Goal: Task Accomplishment & Management: Complete application form

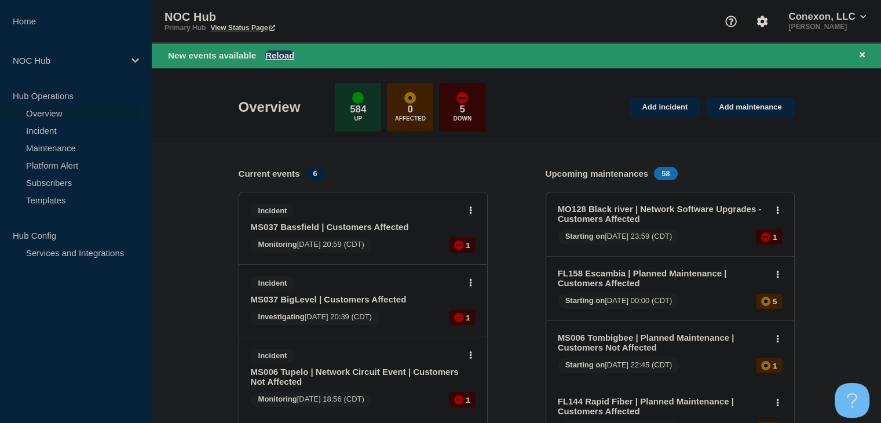
click at [278, 52] on button "Reload" at bounding box center [279, 55] width 29 height 10
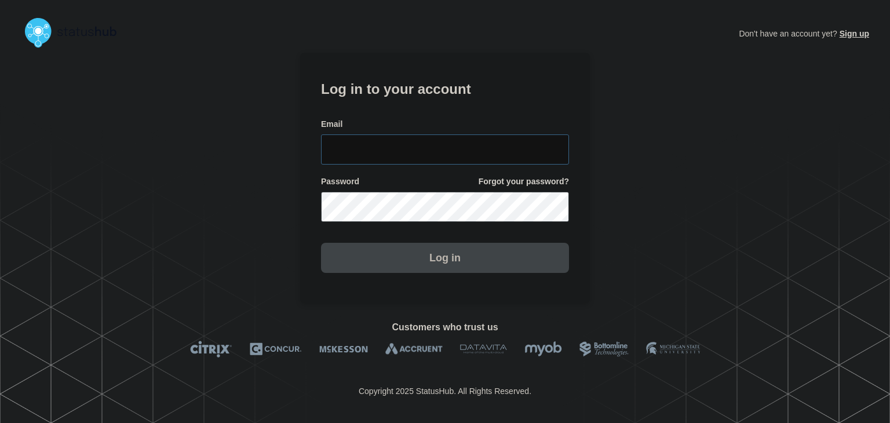
type input "[PERSON_NAME][EMAIL_ADDRESS][PERSON_NAME][DOMAIN_NAME]"
click at [403, 248] on button "Log in" at bounding box center [445, 258] width 248 height 30
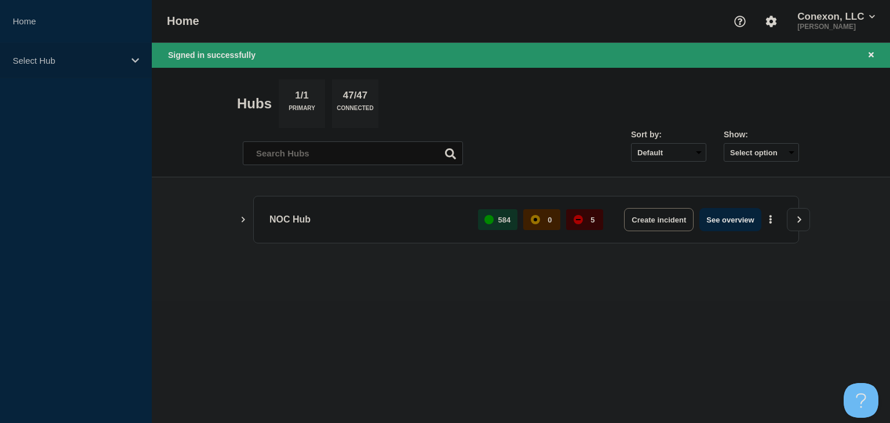
click at [31, 59] on p "Select Hub" at bounding box center [68, 61] width 111 height 10
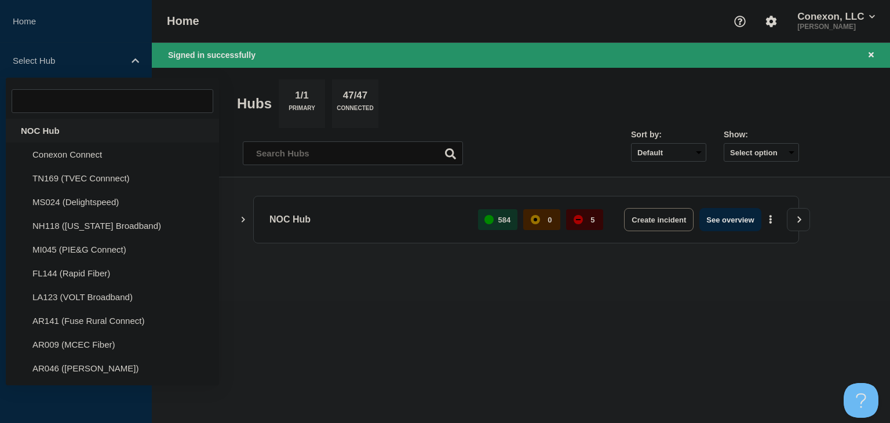
click at [31, 131] on div "NOC Hub" at bounding box center [112, 131] width 213 height 24
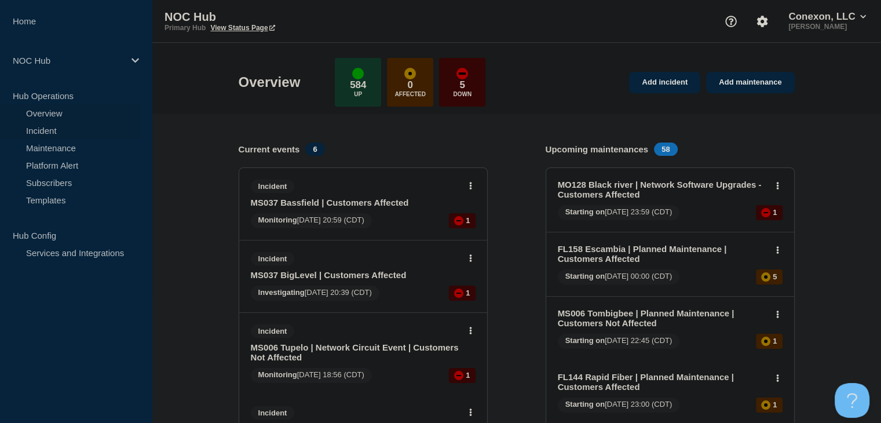
click at [68, 135] on link "Incident" at bounding box center [70, 130] width 140 height 17
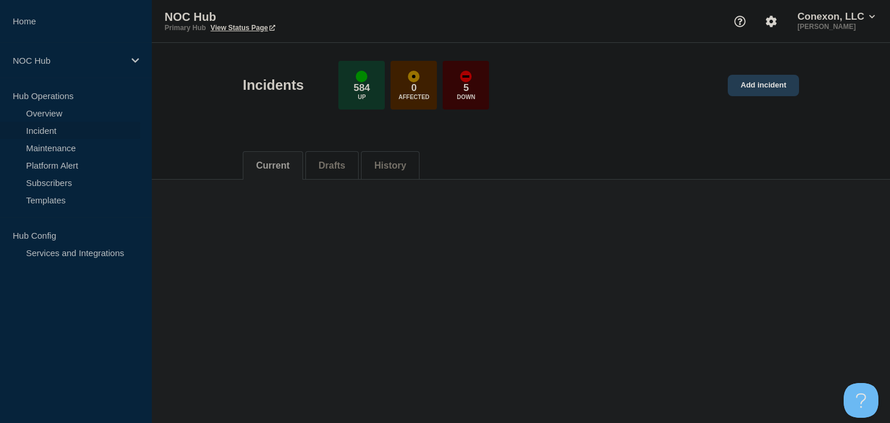
click at [770, 89] on link "Add incident" at bounding box center [763, 85] width 71 height 21
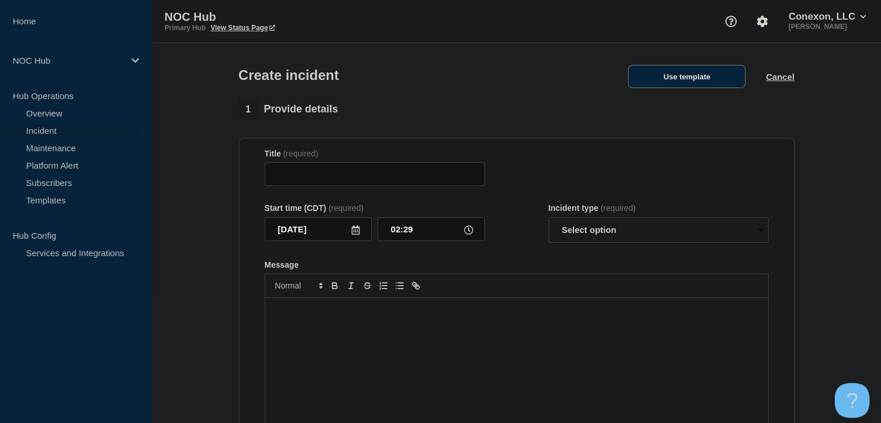
click at [673, 80] on button "Use template" at bounding box center [687, 76] width 118 height 23
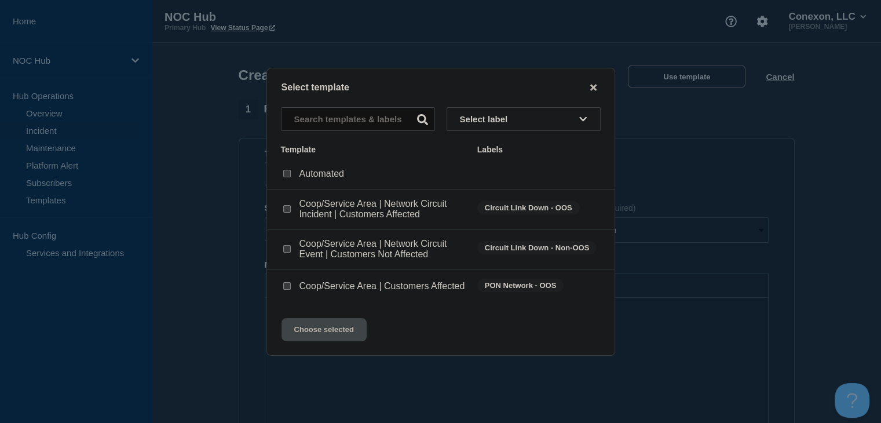
click at [287, 286] on input "Coop/Service Area | Customers Affected checkbox" at bounding box center [287, 286] width 8 height 8
checkbox input "true"
click at [308, 340] on button "Choose selected" at bounding box center [324, 329] width 85 height 23
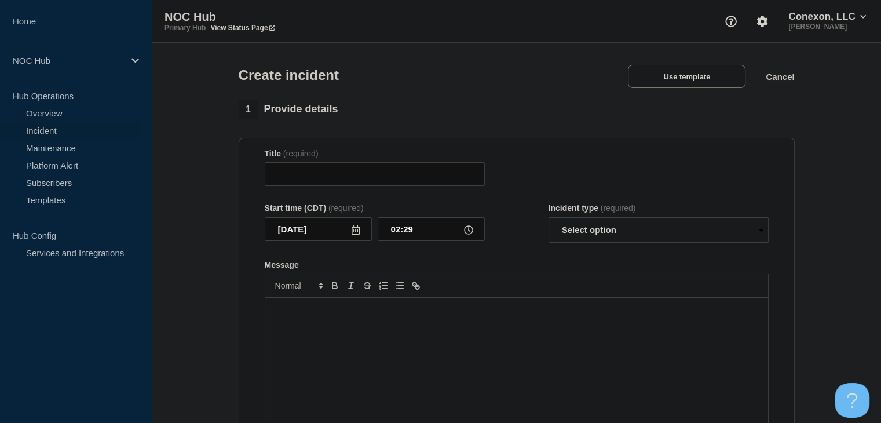
type input "Coop/Service Area | Customers Affected"
select select "investigating"
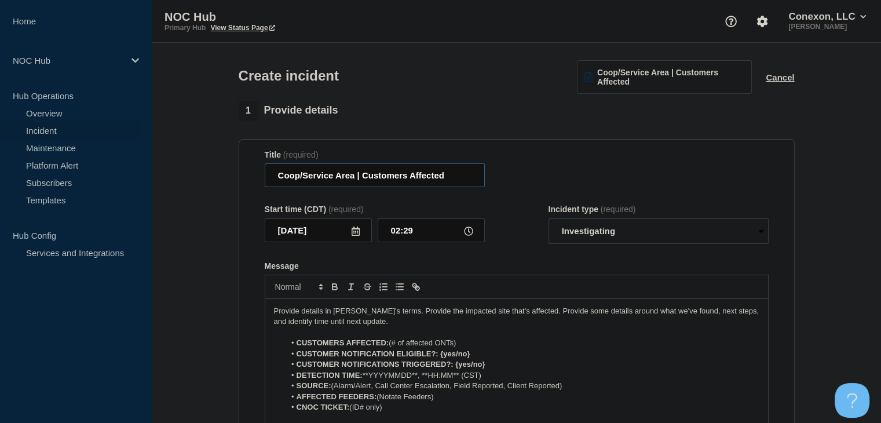
drag, startPoint x: 354, startPoint y: 177, endPoint x: 208, endPoint y: 182, distance: 146.1
drag, startPoint x: 330, startPoint y: 175, endPoint x: 308, endPoint y: 175, distance: 22.6
click at [308, 175] on input "AS183 Heber | Customers Affected" at bounding box center [375, 175] width 220 height 24
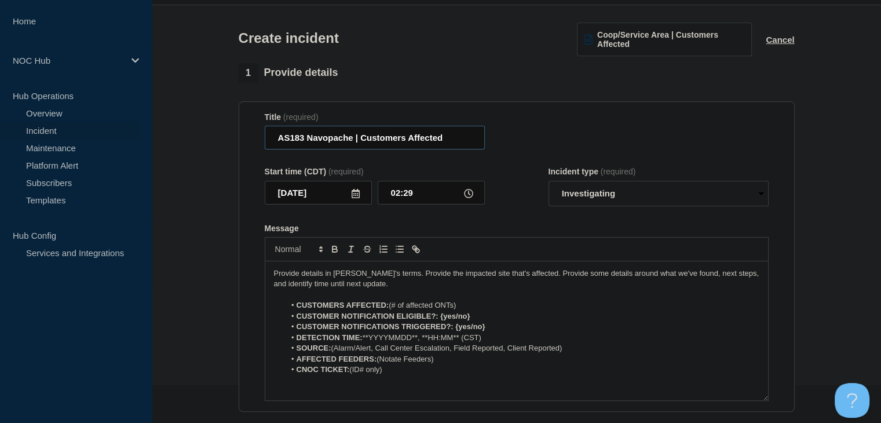
scroll to position [58, 0]
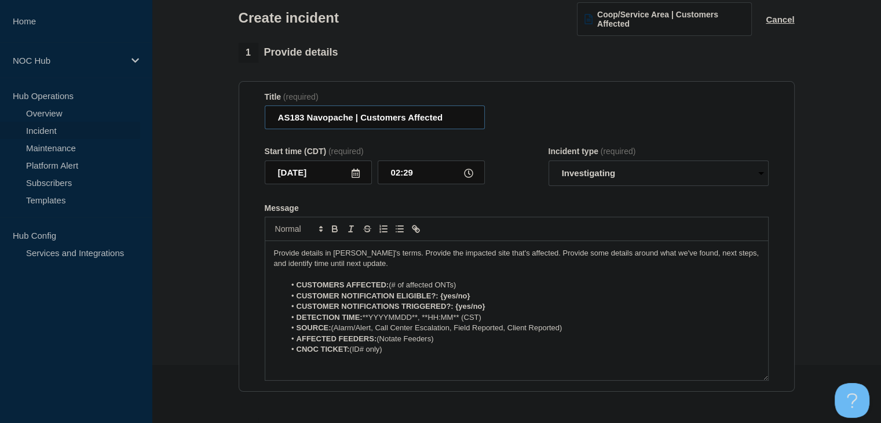
type input "AS183 Navopache | Customers Affected"
drag, startPoint x: 475, startPoint y: 289, endPoint x: 400, endPoint y: 290, distance: 74.8
click at [400, 290] on li "CUSTOMERS AFFECTED: (# of affected ONTs)" at bounding box center [522, 285] width 475 height 10
drag, startPoint x: 496, startPoint y: 295, endPoint x: 440, endPoint y: 299, distance: 55.8
click at [440, 299] on li "CUSTOMER NOTIFICATION ELIGIBLE?: {yes/no}" at bounding box center [522, 296] width 475 height 10
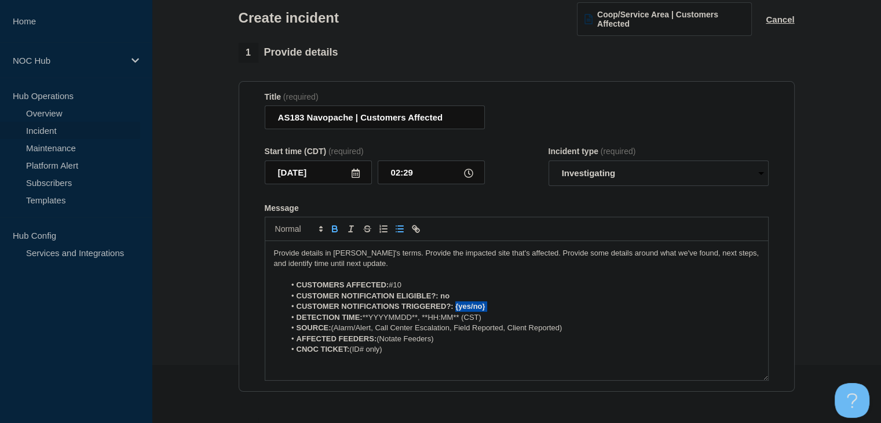
drag, startPoint x: 502, startPoint y: 309, endPoint x: 455, endPoint y: 312, distance: 47.0
click at [455, 312] on li "CUSTOMER NOTIFICATIONS TRIGGERED?: {yes/no}" at bounding box center [522, 306] width 475 height 10
drag, startPoint x: 420, startPoint y: 322, endPoint x: 364, endPoint y: 325, distance: 55.1
click at [364, 323] on li "DETECTION TIME: **YYYYMMDD**, **HH:MM** (CST)" at bounding box center [522, 317] width 475 height 10
drag, startPoint x: 440, startPoint y: 320, endPoint x: 401, endPoint y: 320, distance: 38.8
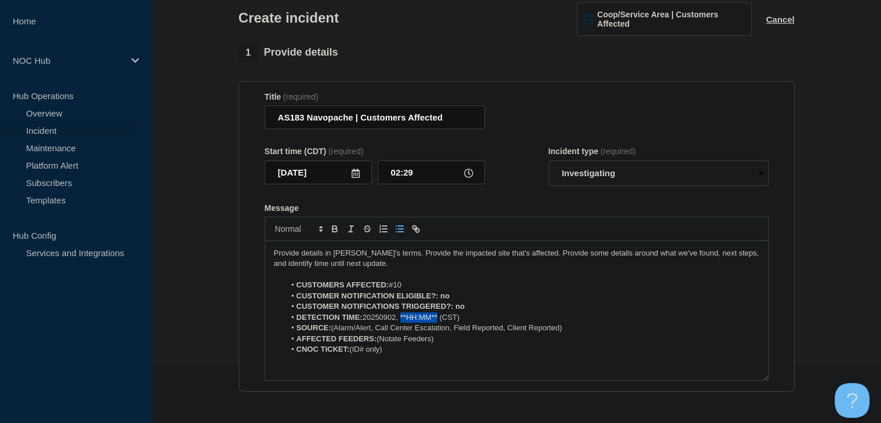
click at [401, 320] on li "DETECTION TIME: 20250902, **HH:MM** (CST)" at bounding box center [522, 317] width 475 height 10
click at [433, 323] on li "DETECTION TIME: 20250902, 02:15 (CST)" at bounding box center [522, 317] width 475 height 10
drag, startPoint x: 579, startPoint y: 330, endPoint x: 378, endPoint y: 330, distance: 201.1
click at [378, 330] on li "SOURCE: (Alarm/Alert, Call Center Escalation, Field Reported, Client Reported)" at bounding box center [522, 328] width 475 height 10
click at [337, 331] on li "SOURCE: (Alarm/Alert" at bounding box center [522, 328] width 475 height 10
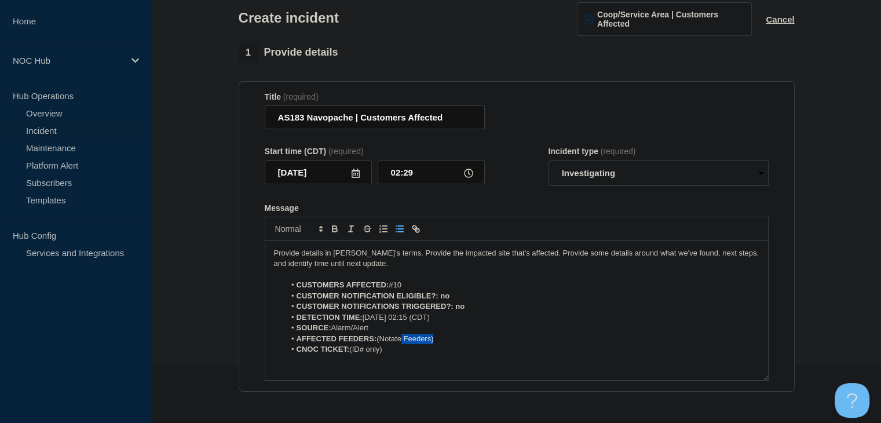
drag, startPoint x: 459, startPoint y: 341, endPoint x: 398, endPoint y: 345, distance: 61.0
click at [401, 344] on li "AFFECTED FEEDERS: (Notate Feeders)" at bounding box center [522, 339] width 475 height 10
click at [389, 353] on li "CNOC TICKET: (ID# only)" at bounding box center [522, 349] width 475 height 10
drag, startPoint x: 445, startPoint y: 341, endPoint x: 377, endPoint y: 338, distance: 67.9
click at [377, 338] on li "AFFECTED FEEDERS: (Notate Feeders)" at bounding box center [522, 339] width 475 height 10
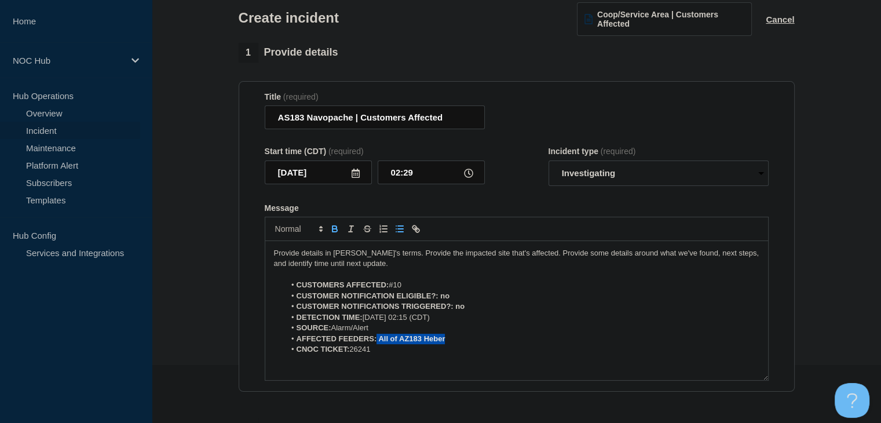
drag, startPoint x: 450, startPoint y: 344, endPoint x: 376, endPoint y: 341, distance: 73.6
click at [376, 341] on li "AFFECTED FEEDERS: All of AZ183 Heber" at bounding box center [522, 339] width 475 height 10
click at [335, 230] on icon "Toggle bold text" at bounding box center [335, 229] width 10 height 10
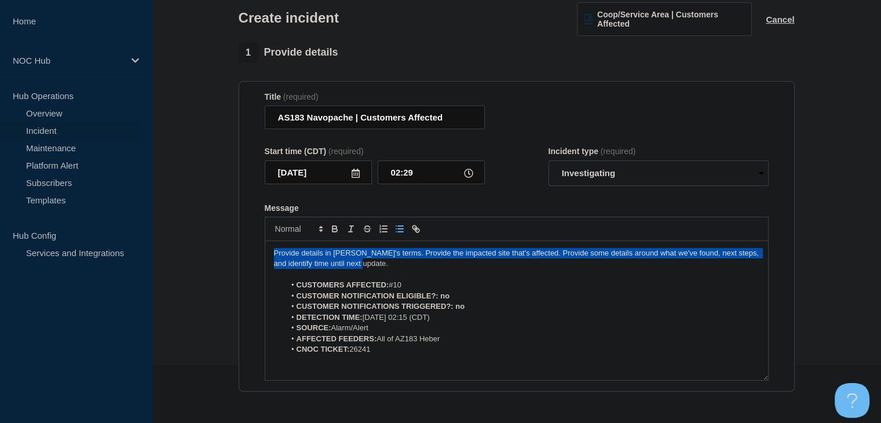
drag, startPoint x: 378, startPoint y: 269, endPoint x: 227, endPoint y: 247, distance: 152.8
click at [227, 247] on section "1 Provide details Title (required) AS183 Navopache | Customers Affected Start t…" at bounding box center [517, 375] width 730 height 664
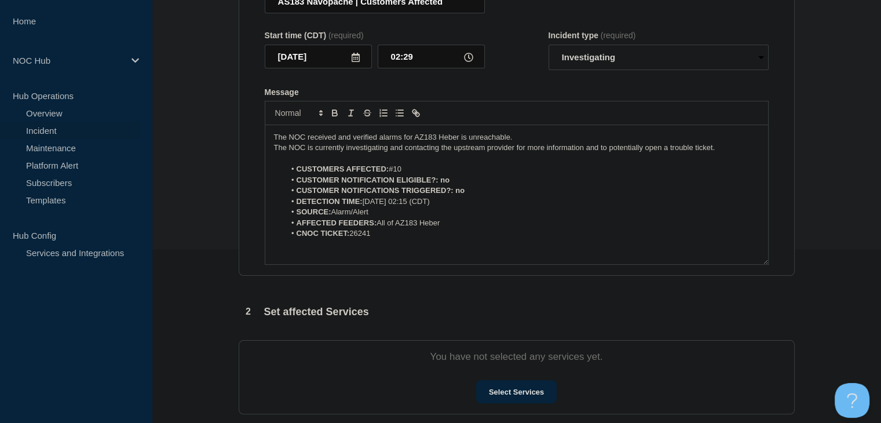
scroll to position [116, 0]
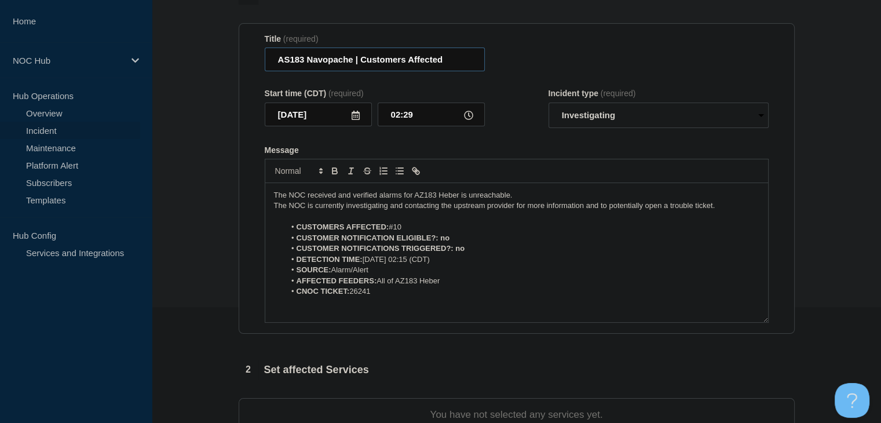
click at [290, 61] on input "AS183 Navopache | Customers Affected" at bounding box center [375, 60] width 220 height 24
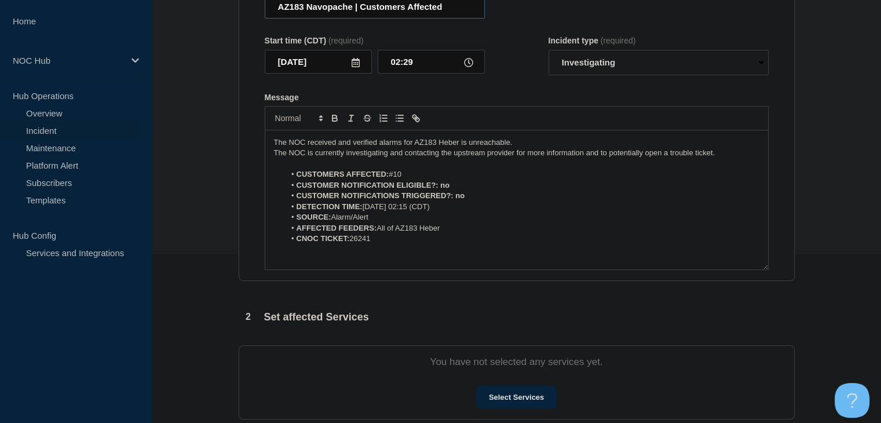
scroll to position [232, 0]
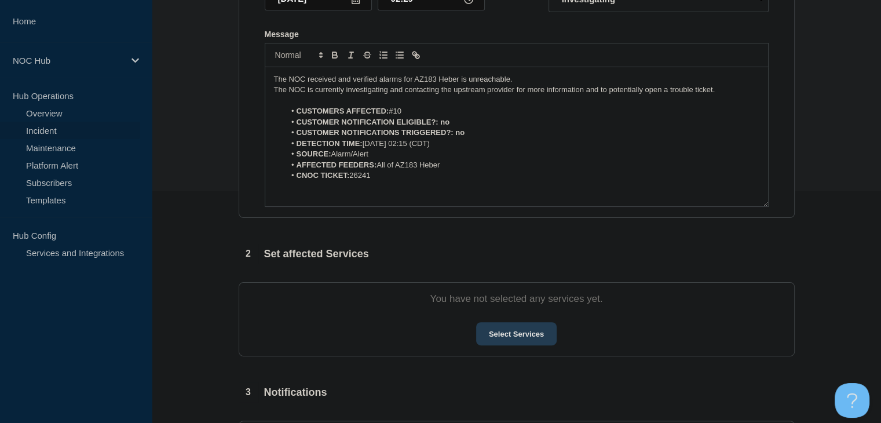
type input "AZ183 Navopache | Customers Affected"
click at [487, 330] on button "Select Services" at bounding box center [516, 333] width 81 height 23
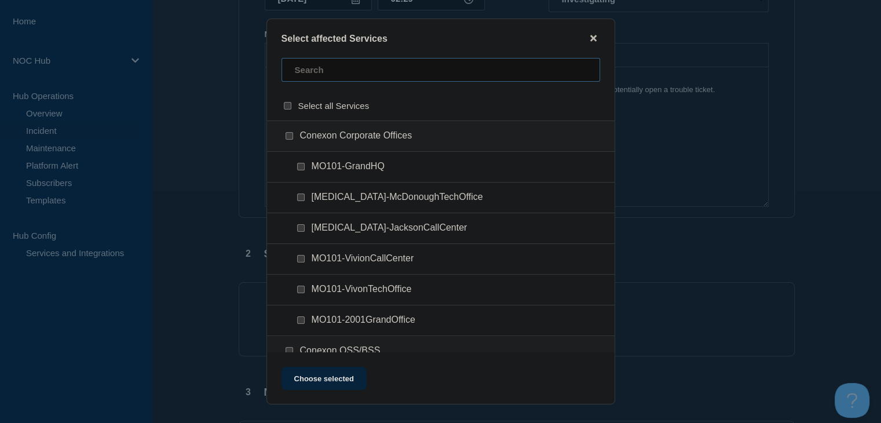
click at [341, 68] on input "text" at bounding box center [441, 70] width 319 height 24
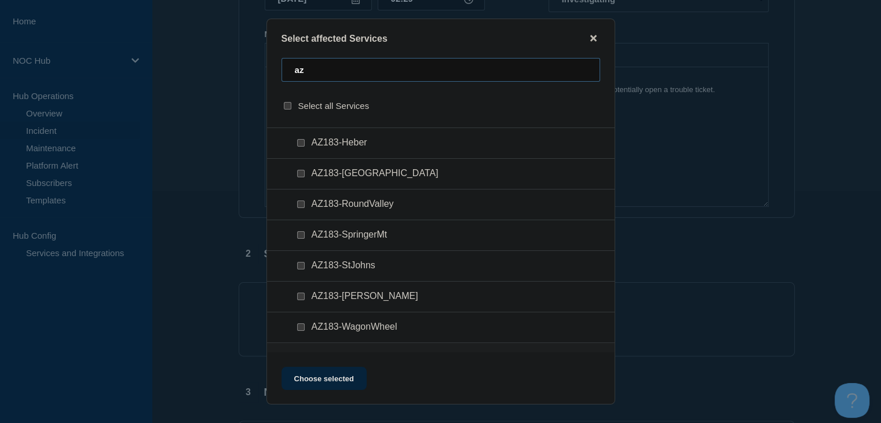
scroll to position [0, 0]
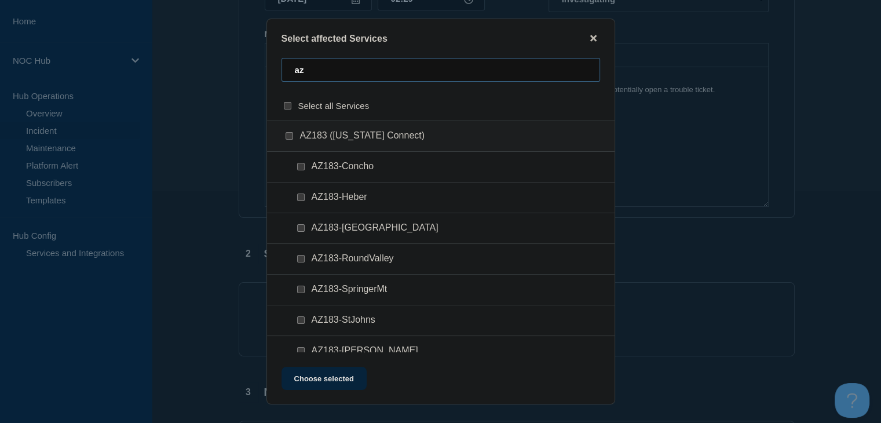
type input "az"
click at [299, 200] on input "AZ183-Heber checkbox" at bounding box center [301, 198] width 8 height 8
checkbox input "true"
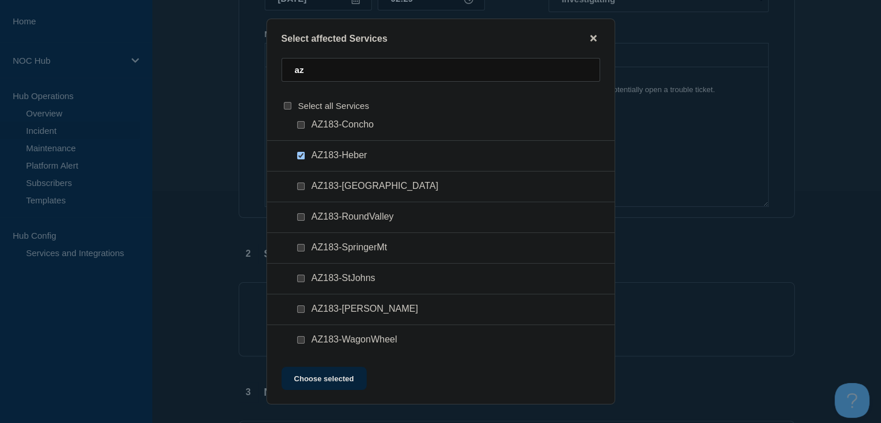
scroll to position [105, 0]
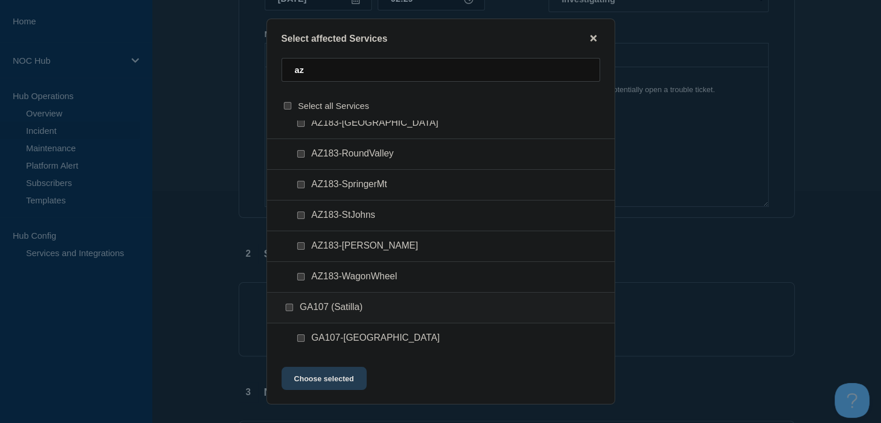
click at [325, 382] on button "Choose selected" at bounding box center [324, 378] width 85 height 23
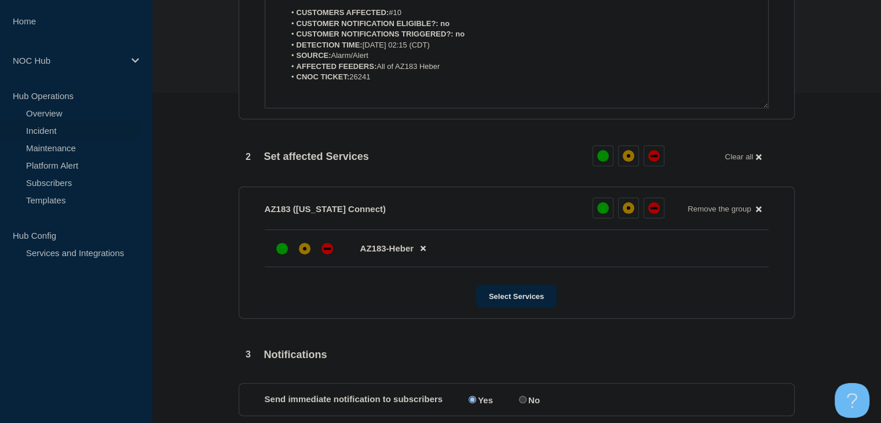
scroll to position [348, 0]
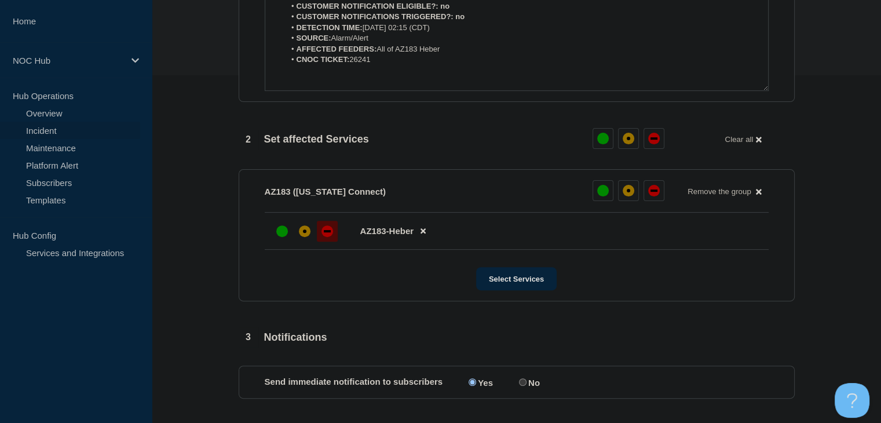
click at [326, 242] on div at bounding box center [327, 231] width 21 height 21
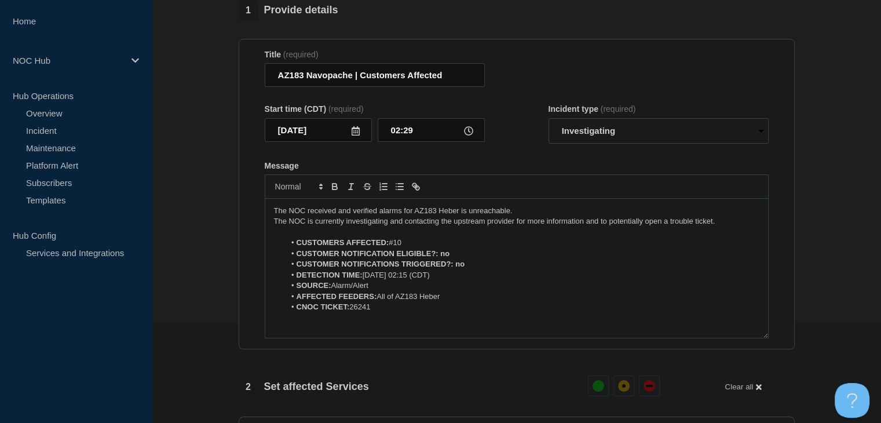
scroll to position [58, 0]
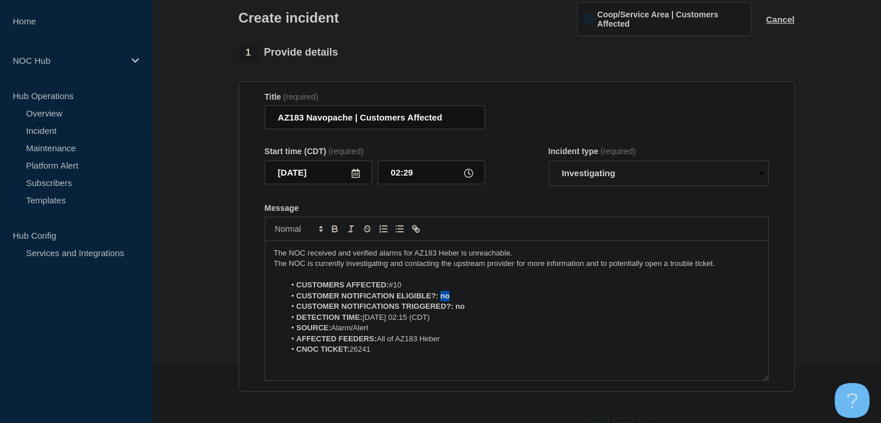
drag, startPoint x: 454, startPoint y: 300, endPoint x: 440, endPoint y: 299, distance: 13.3
click at [440, 299] on li "CUSTOMER NOTIFICATION ELIGIBLE?: no" at bounding box center [522, 296] width 475 height 10
click at [333, 229] on icon "Toggle bold text" at bounding box center [335, 227] width 4 height 3
drag, startPoint x: 466, startPoint y: 311, endPoint x: 453, endPoint y: 311, distance: 13.3
click at [453, 311] on li "CUSTOMER NOTIFICATIONS TRIGGERED?: no" at bounding box center [522, 306] width 475 height 10
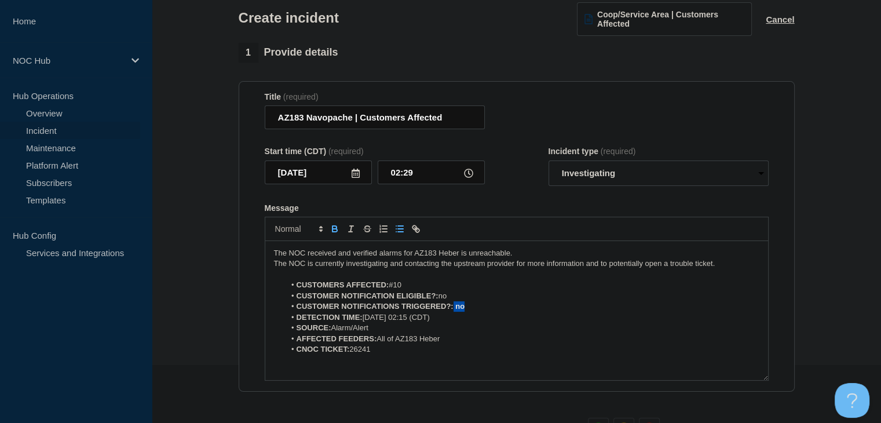
click at [333, 232] on icon "Toggle bold text" at bounding box center [335, 230] width 5 height 3
click at [340, 285] on strong "CUSTOMERS AFFECTED:" at bounding box center [343, 284] width 93 height 9
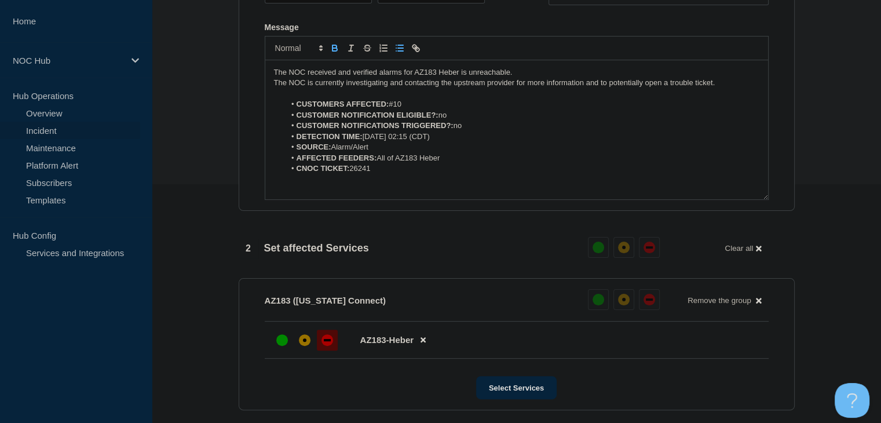
scroll to position [453, 0]
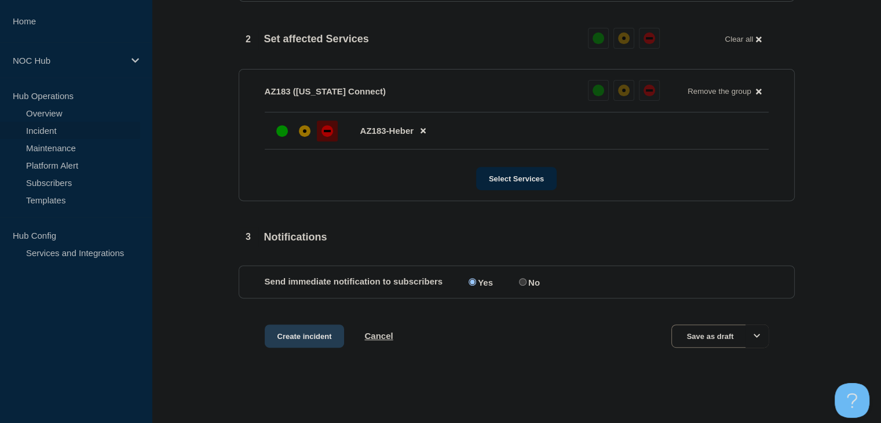
click at [275, 334] on button "Create incident" at bounding box center [305, 336] width 80 height 23
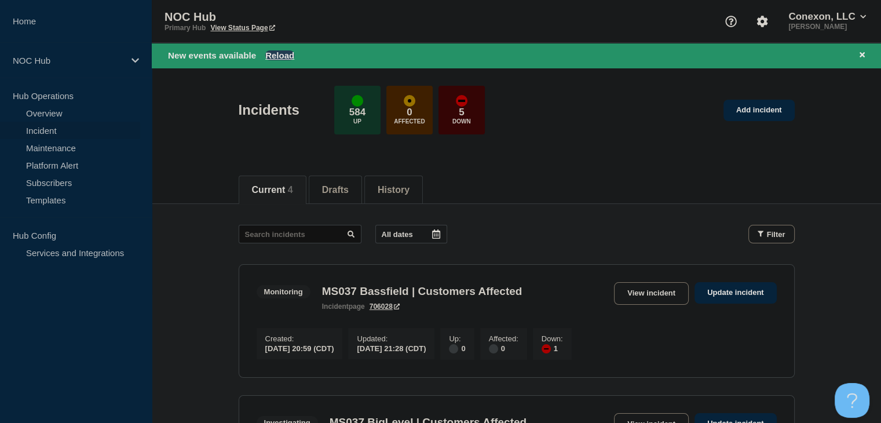
click at [280, 56] on button "Reload" at bounding box center [279, 55] width 29 height 10
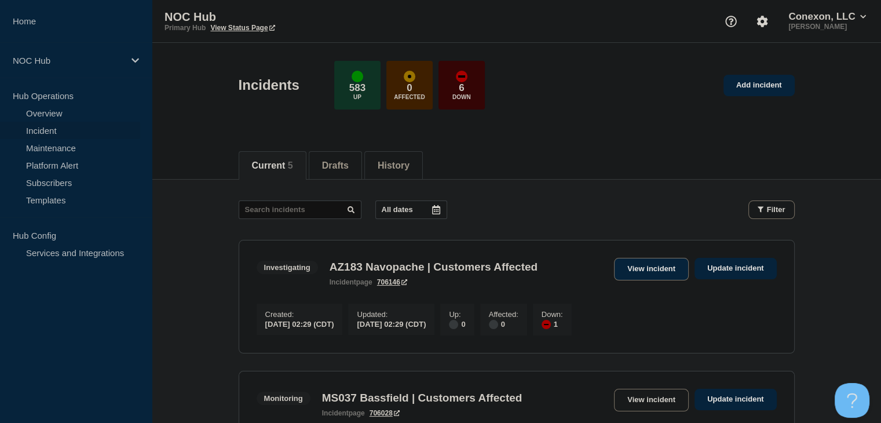
click at [636, 270] on link "View incident" at bounding box center [651, 269] width 75 height 23
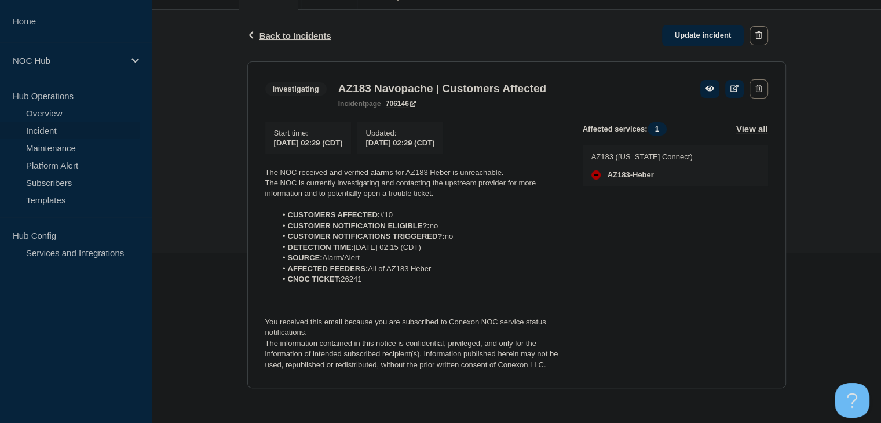
scroll to position [174, 0]
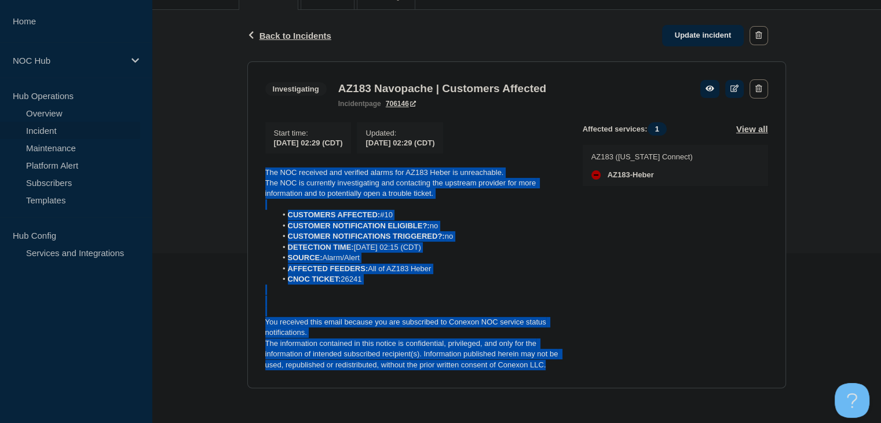
drag, startPoint x: 557, startPoint y: 365, endPoint x: 234, endPoint y: 172, distance: 376.6
click at [234, 172] on div "Back Back to Incidents Update incident Investigating AZ183 Navopache | Customer…" at bounding box center [517, 208] width 730 height 396
copy div "The NOC received and verified alarms for AZ183 Heber is unreachable. The NOC is…"
drag, startPoint x: 554, startPoint y: 240, endPoint x: 568, endPoint y: 240, distance: 13.9
click at [554, 240] on li "CUSTOMER NOTIFICATIONS TRIGGERED?: no" at bounding box center [420, 236] width 288 height 10
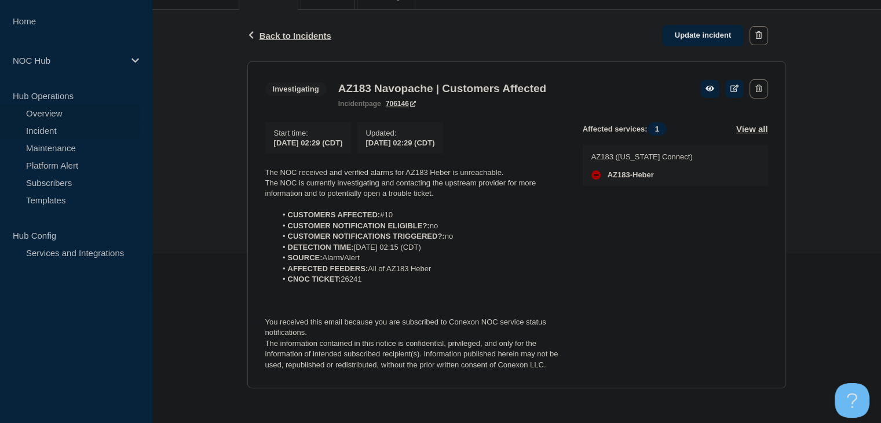
click at [50, 114] on link "Overview" at bounding box center [70, 112] width 140 height 17
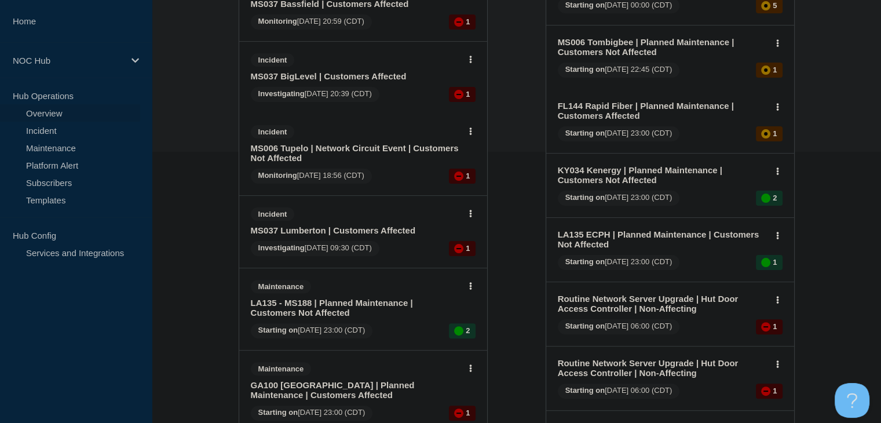
scroll to position [290, 0]
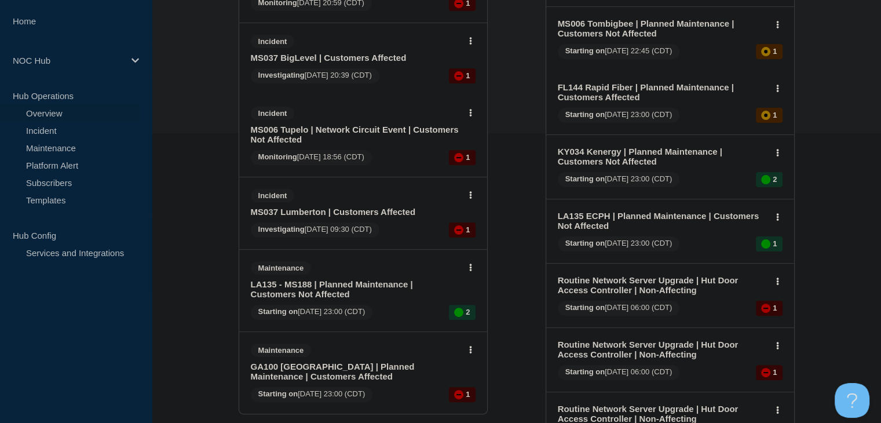
click at [278, 132] on link "MS006 Tupelo | Network Circuit Event | Customers Not Affected" at bounding box center [355, 135] width 209 height 20
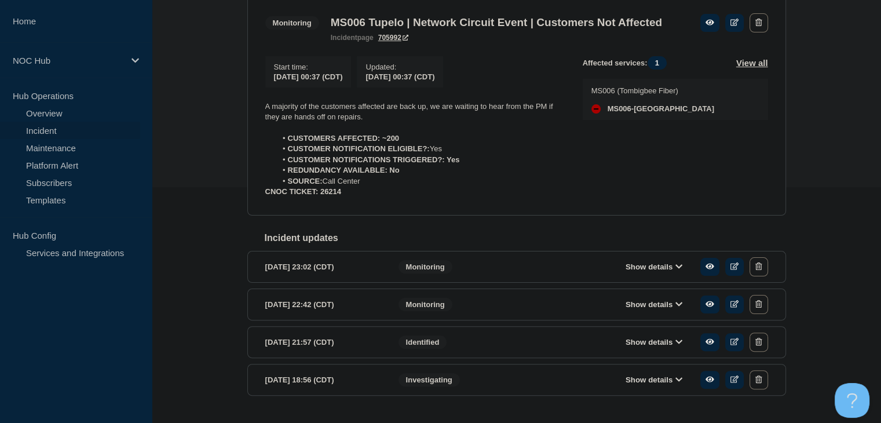
scroll to position [283, 0]
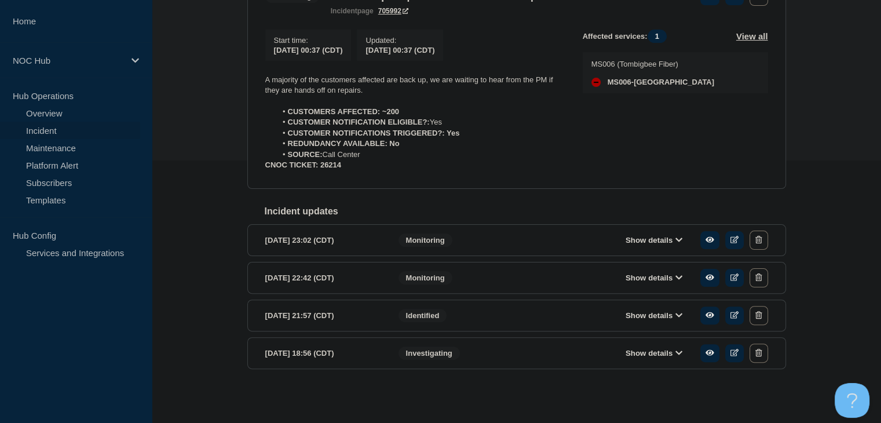
click at [665, 351] on button "Show details" at bounding box center [654, 353] width 64 height 10
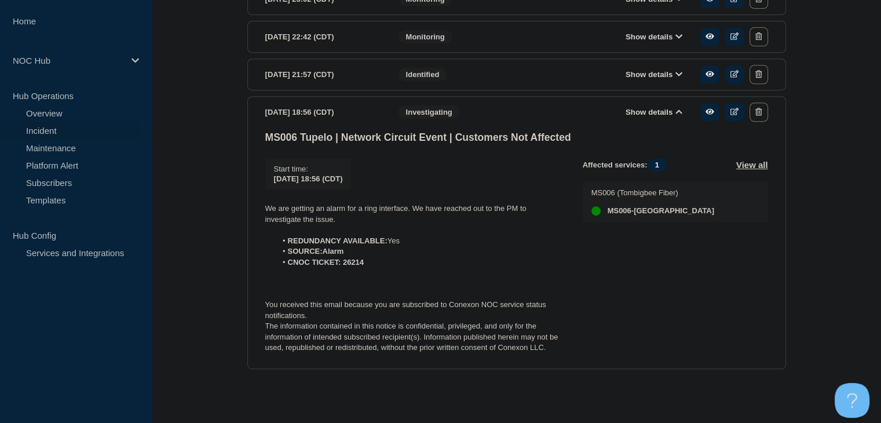
scroll to position [526, 0]
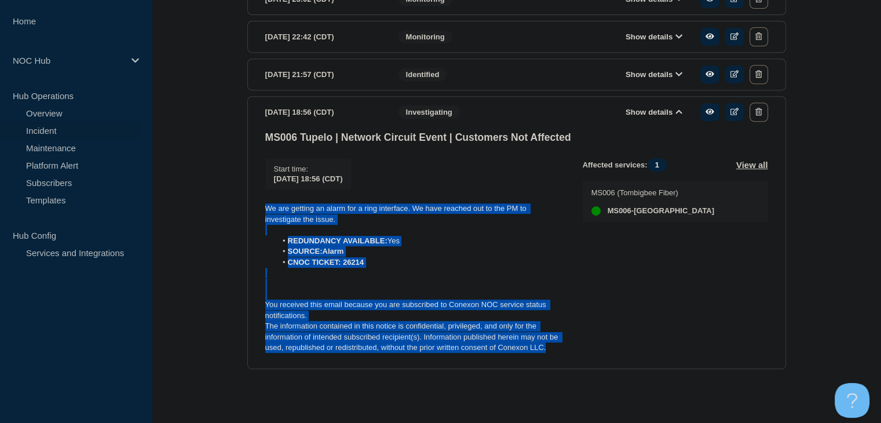
drag, startPoint x: 565, startPoint y: 351, endPoint x: 259, endPoint y: 209, distance: 337.3
click at [259, 209] on section "2025-09-01 18:56 (CDT) Show details Investigating MS006 Tupelo | Network Circui…" at bounding box center [516, 232] width 539 height 273
copy div "We are getting an alarm for a ring interface. We have reached out to the PM to …"
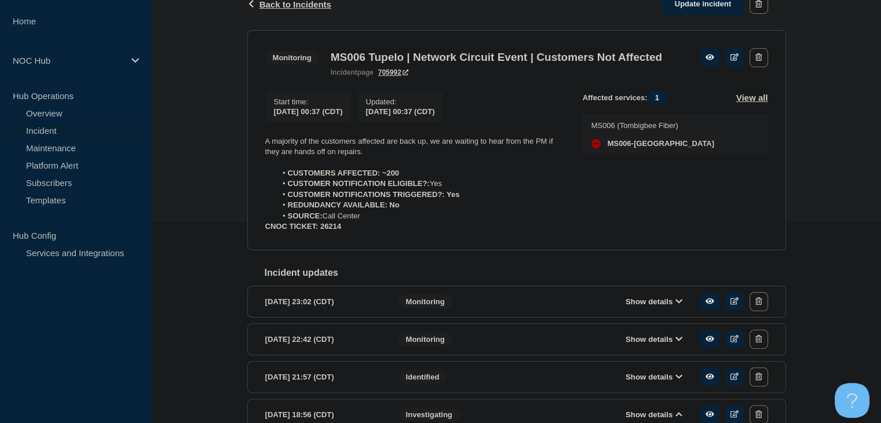
scroll to position [121, 0]
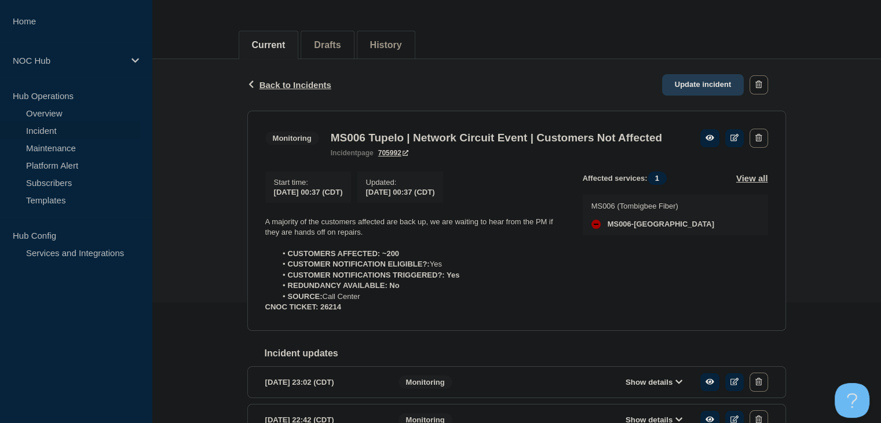
click at [692, 82] on link "Update incident" at bounding box center [703, 84] width 82 height 21
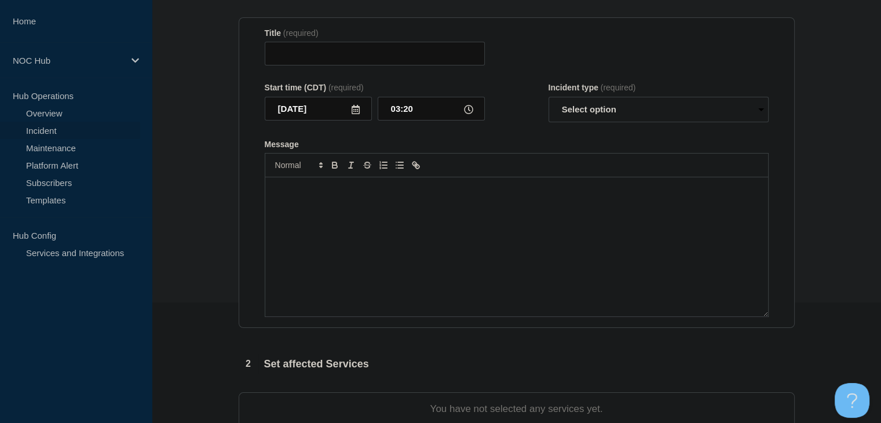
click at [336, 257] on div "Message" at bounding box center [516, 246] width 503 height 139
type input "MS006 Tupelo | Network Circuit Event | Customers Not Affected"
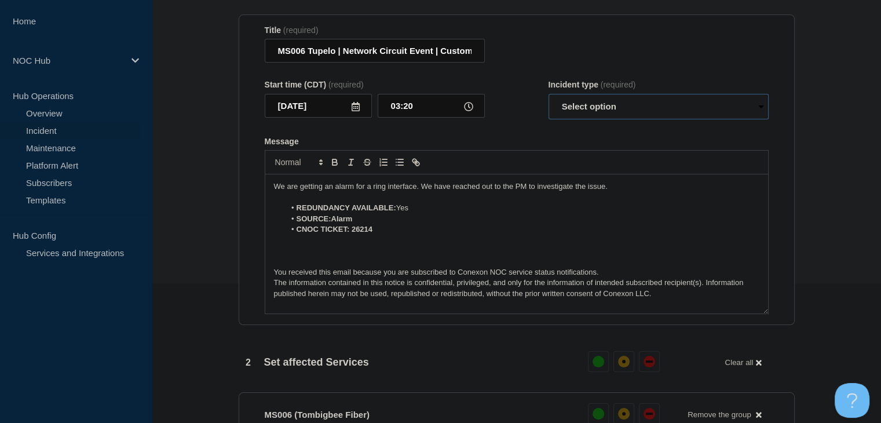
click at [666, 116] on select "Select option Investigating Identified Monitoring Resolved" at bounding box center [659, 106] width 220 height 25
select select "resolved"
click at [549, 100] on select "Select option Investigating Identified Monitoring Resolved" at bounding box center [659, 106] width 220 height 25
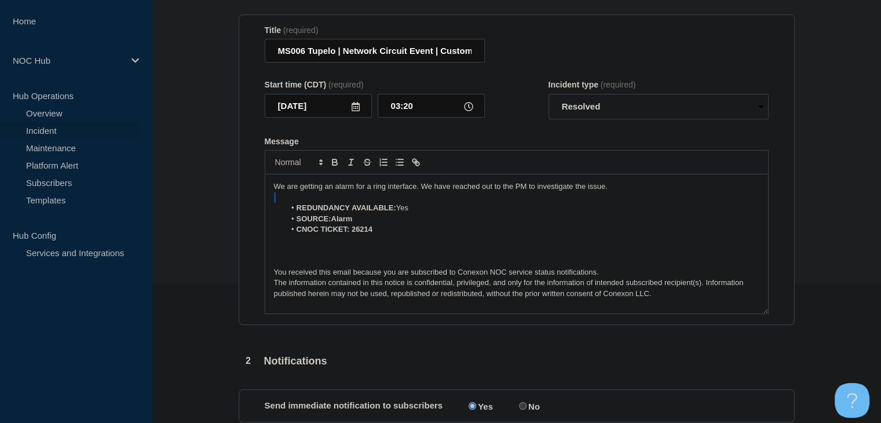
drag, startPoint x: 622, startPoint y: 193, endPoint x: 247, endPoint y: 195, distance: 375.5
click at [234, 202] on div "1 Provide details Title (required) MS006 Tupelo | Network Circuit Event | Custo…" at bounding box center [517, 361] width 570 height 770
click at [290, 189] on p "We are getting an alarm for a ring interface. We have reached out to the PM to …" at bounding box center [517, 186] width 486 height 10
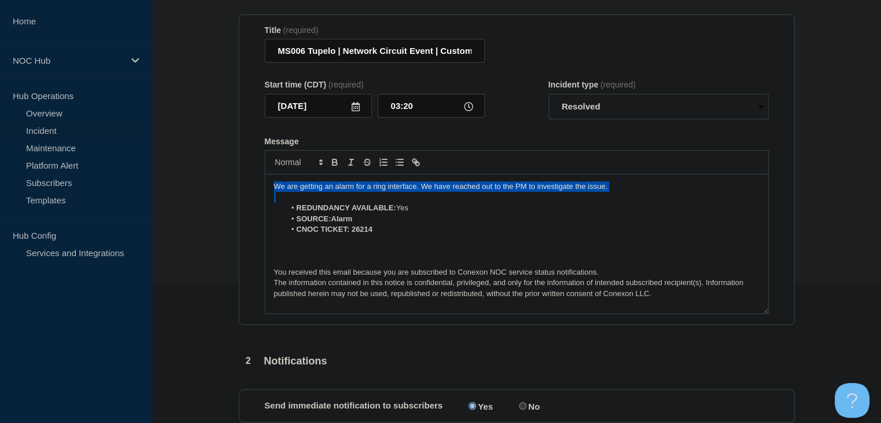
click at [290, 189] on p "We are getting an alarm for a ring interface. We have reached out to the PM to …" at bounding box center [517, 186] width 486 height 10
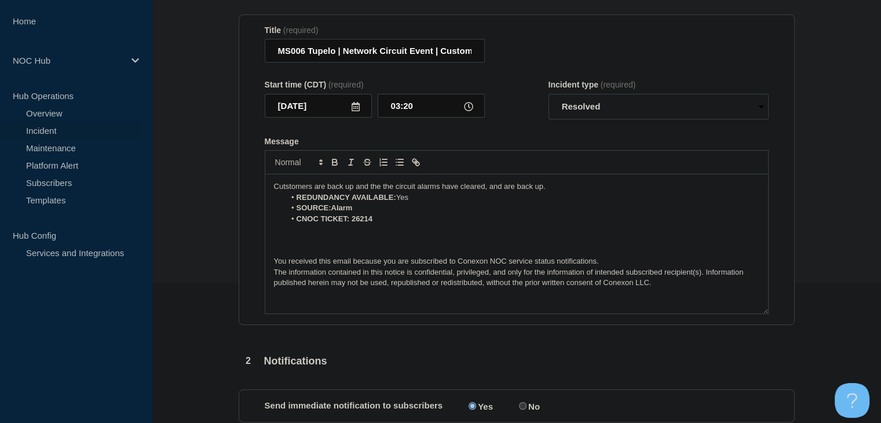
click at [490, 192] on p "Cutstomers are back up and the the circuit alarms have cleared, and are back up." at bounding box center [517, 186] width 486 height 10
click at [488, 192] on p "Cutstomers are back up and the the circuit alarms have cleared, and are back up." at bounding box center [517, 186] width 486 height 10
click at [560, 192] on p "Cutstomers are back up and the the circuit alarms have cleared and are back up." at bounding box center [517, 186] width 486 height 10
click at [281, 191] on p "Cutstomers are back up and the the circuit alarms have cleared and are back up …" at bounding box center [517, 186] width 486 height 10
click at [694, 189] on p "Customers are back up and the the circuit alarms have cleared and are back up a…" at bounding box center [517, 186] width 486 height 10
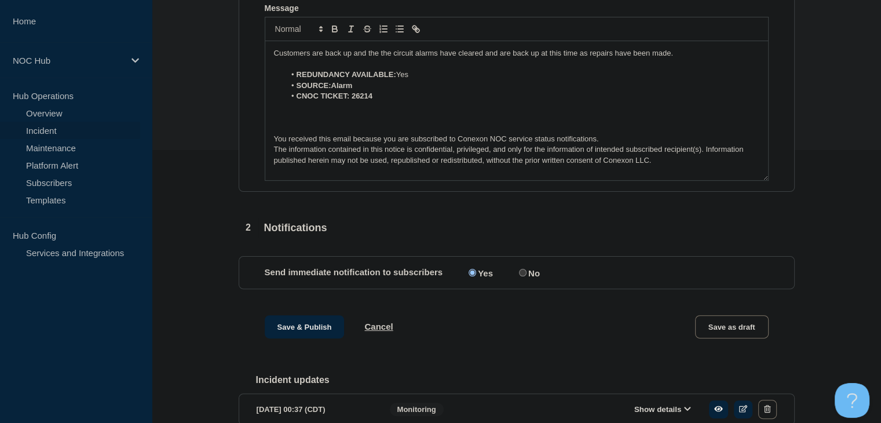
scroll to position [371, 0]
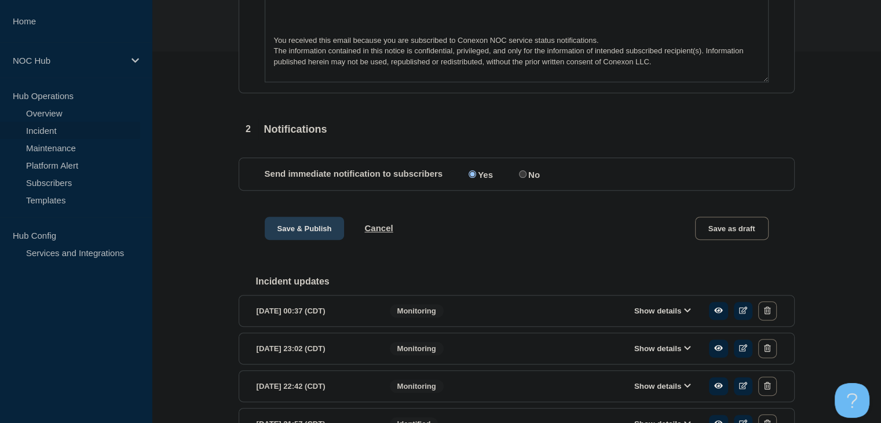
click at [298, 238] on button "Save & Publish" at bounding box center [305, 228] width 80 height 23
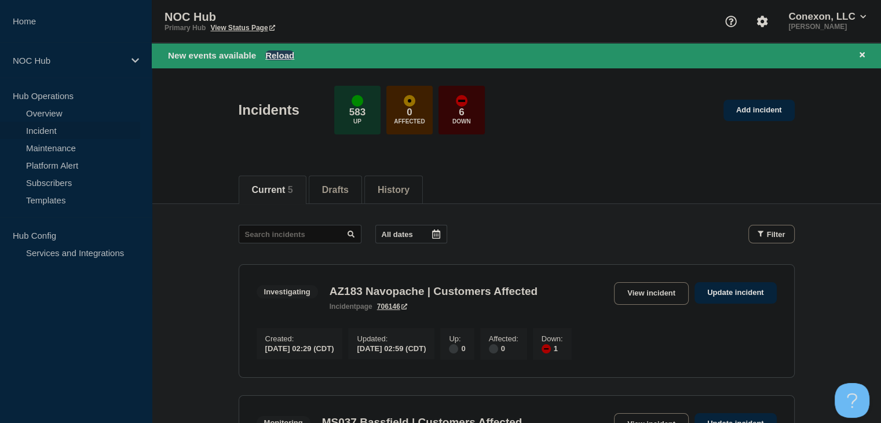
click at [285, 56] on button "Reload" at bounding box center [279, 55] width 29 height 10
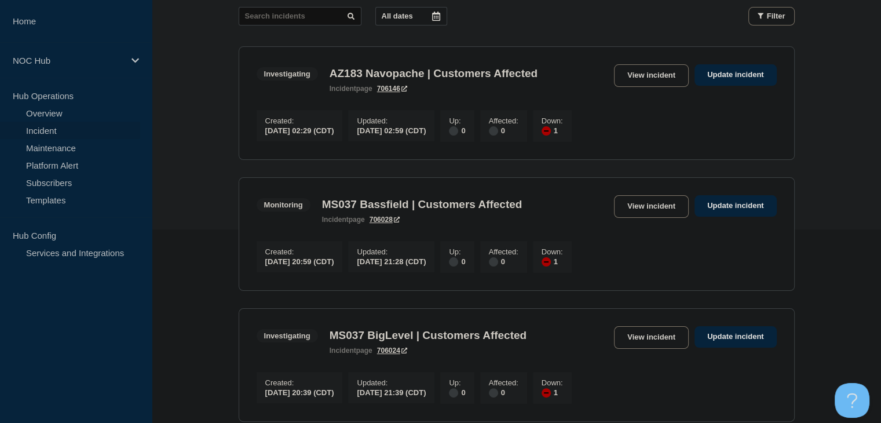
scroll to position [116, 0]
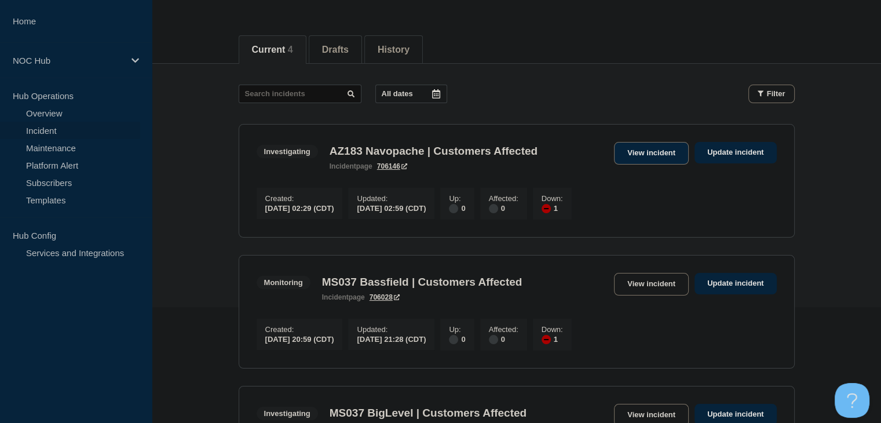
click at [654, 149] on link "View incident" at bounding box center [651, 153] width 75 height 23
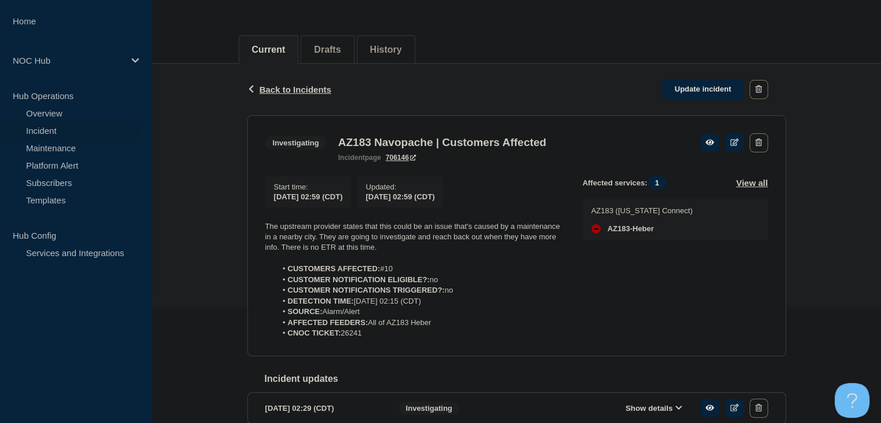
scroll to position [177, 0]
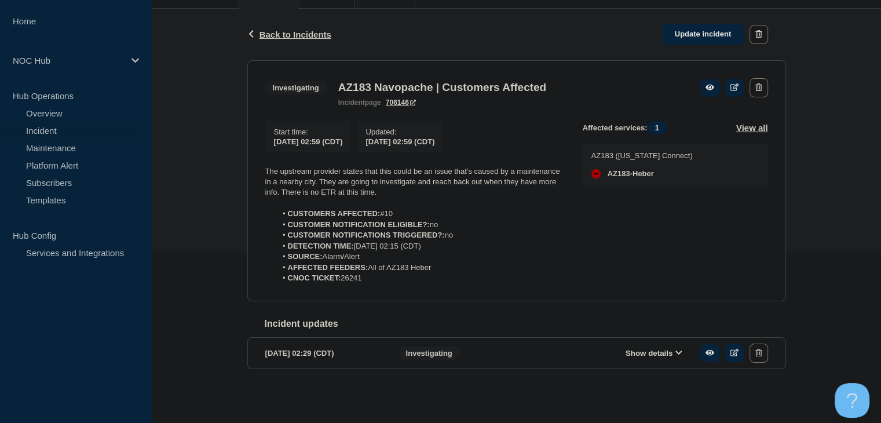
drag, startPoint x: 385, startPoint y: 281, endPoint x: 243, endPoint y: 162, distance: 185.5
click at [243, 162] on div "Back Back to Incidents Update incident Investigating AZ183 Navopache | Customer…" at bounding box center [517, 207] width 556 height 397
copy div "The upstream provider states that this could be an issue that's caused by a mai…"
click at [711, 24] on link "Update incident" at bounding box center [703, 34] width 82 height 21
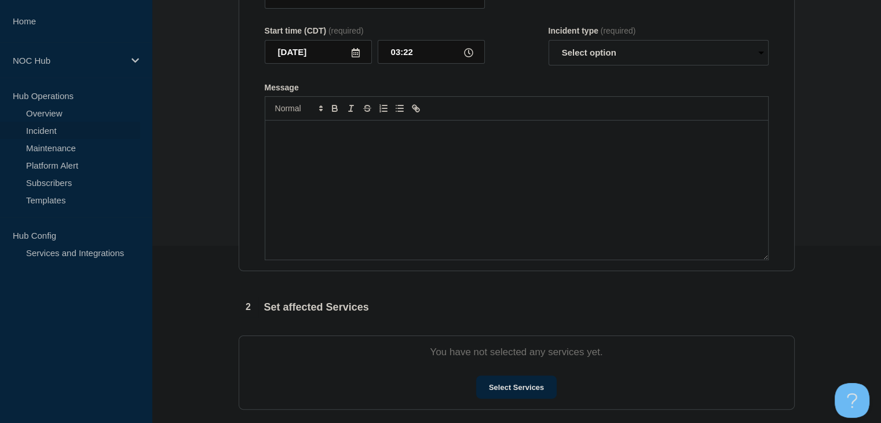
type input "AZ183 Navopache | Customers Affected"
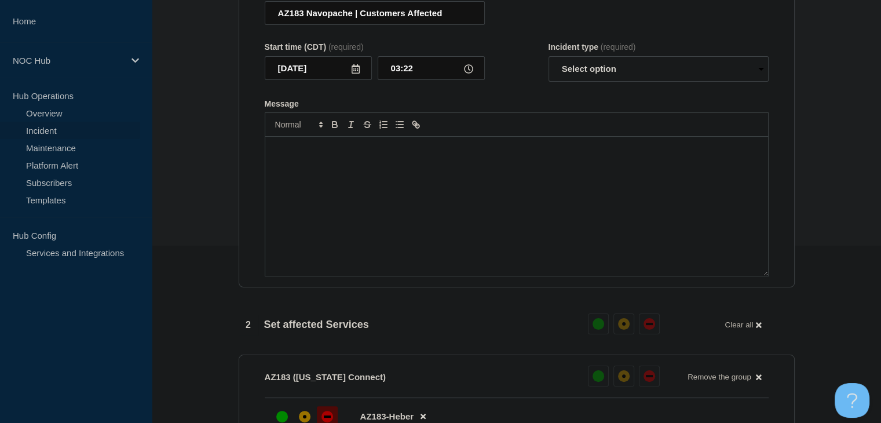
click at [422, 200] on div "Message" at bounding box center [516, 206] width 503 height 139
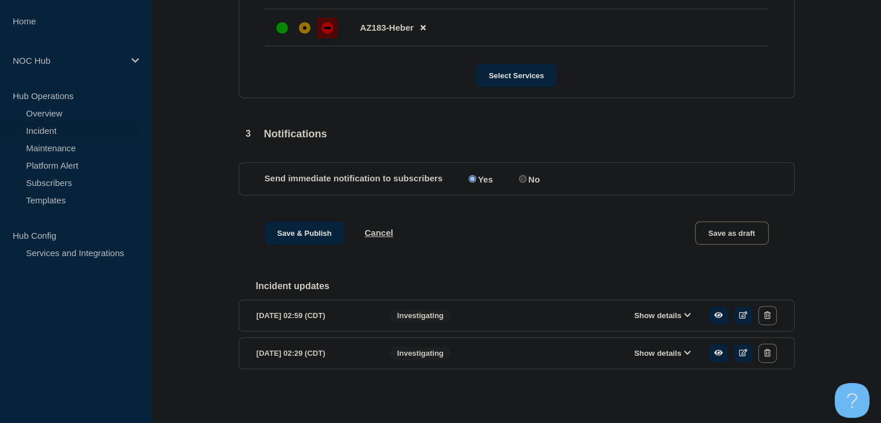
click at [654, 354] on button "Show details" at bounding box center [663, 353] width 64 height 10
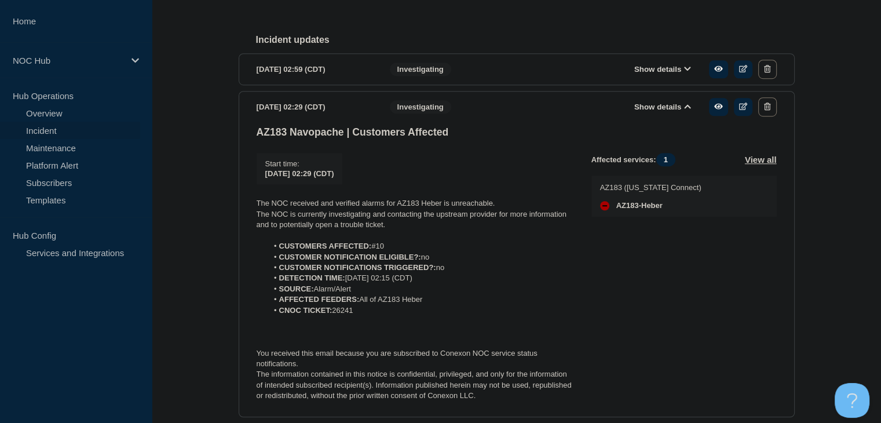
scroll to position [873, 0]
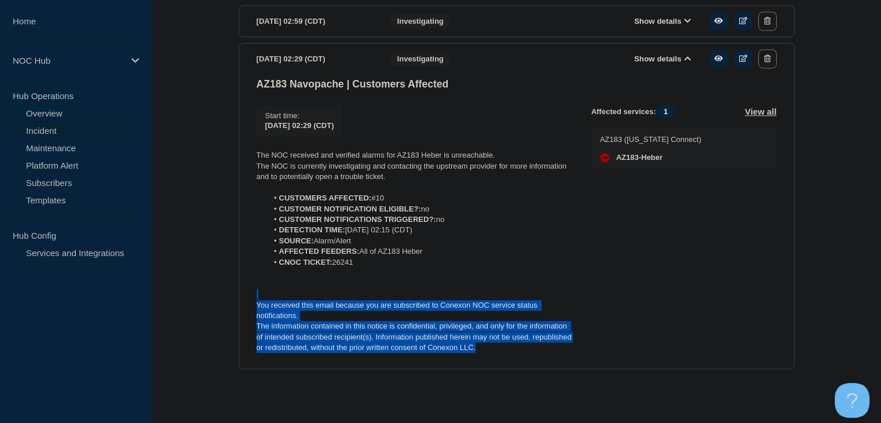
drag, startPoint x: 538, startPoint y: 359, endPoint x: 224, endPoint y: 290, distance: 321.1
copy div "You received this email because you are subscribed to Conexon NOC service statu…"
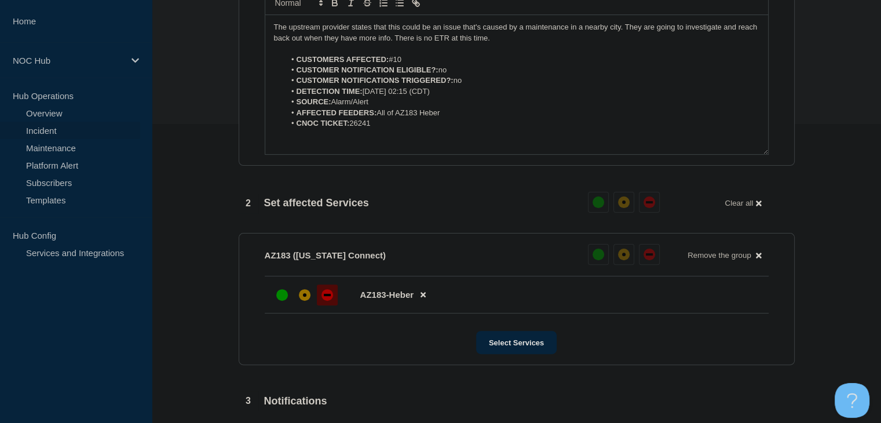
scroll to position [178, 0]
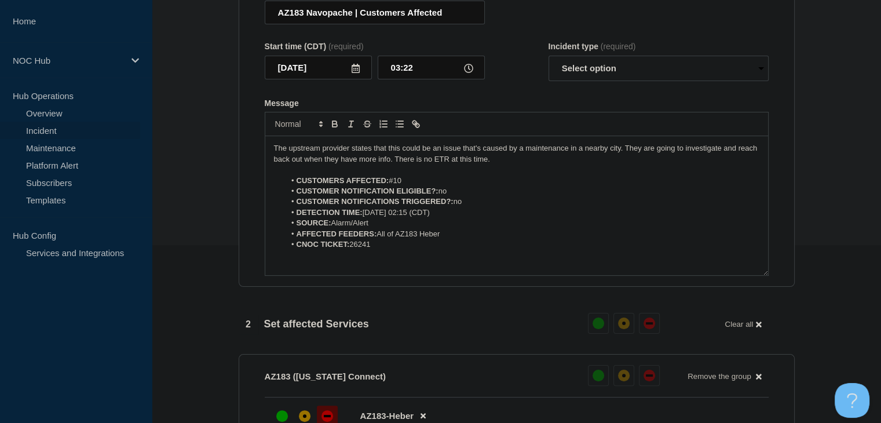
click at [286, 275] on div "The upstream provider states that this could be an issue that's caused by a mai…" at bounding box center [516, 205] width 503 height 139
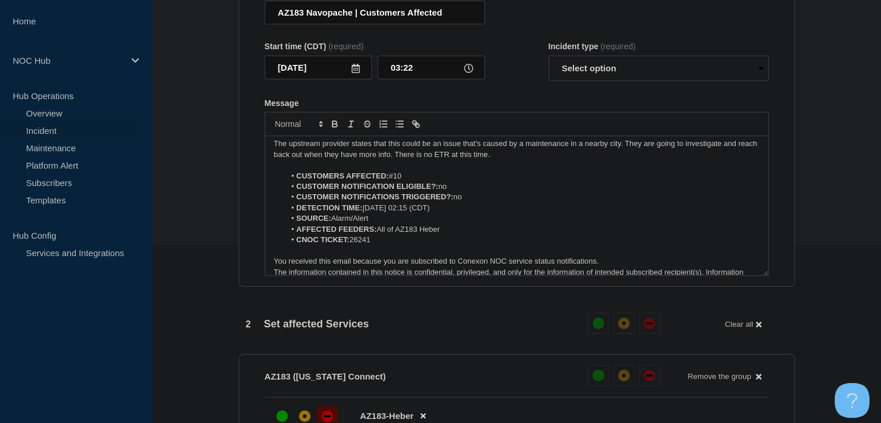
scroll to position [0, 0]
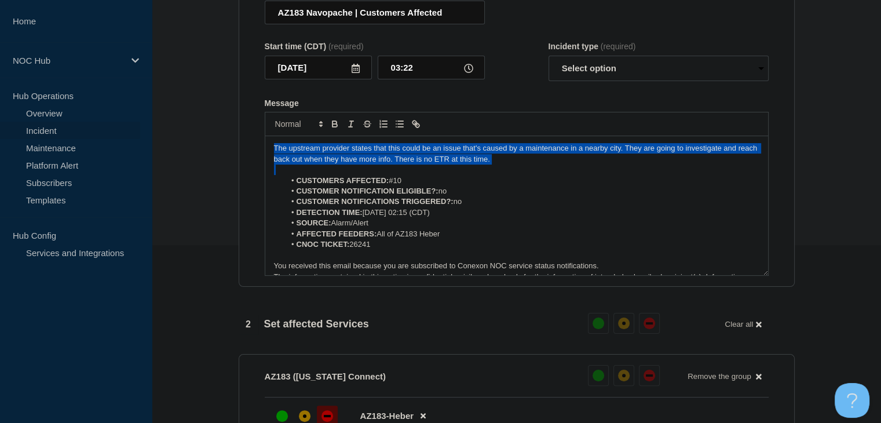
drag, startPoint x: 520, startPoint y: 173, endPoint x: 214, endPoint y: 147, distance: 307.1
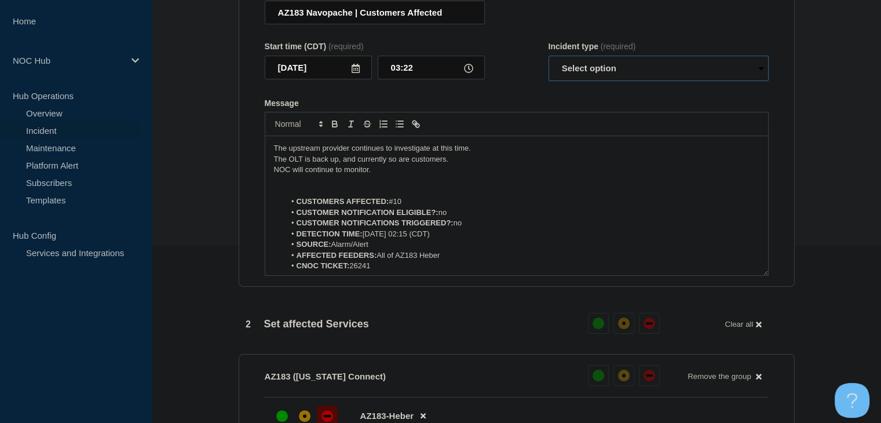
click at [633, 72] on select "Select option Investigating Identified Monitoring Resolved" at bounding box center [659, 68] width 220 height 25
select select "investigating"
click at [549, 63] on select "Select option Investigating Identified Monitoring Resolved" at bounding box center [659, 68] width 220 height 25
click at [560, 107] on div "Message" at bounding box center [517, 103] width 504 height 9
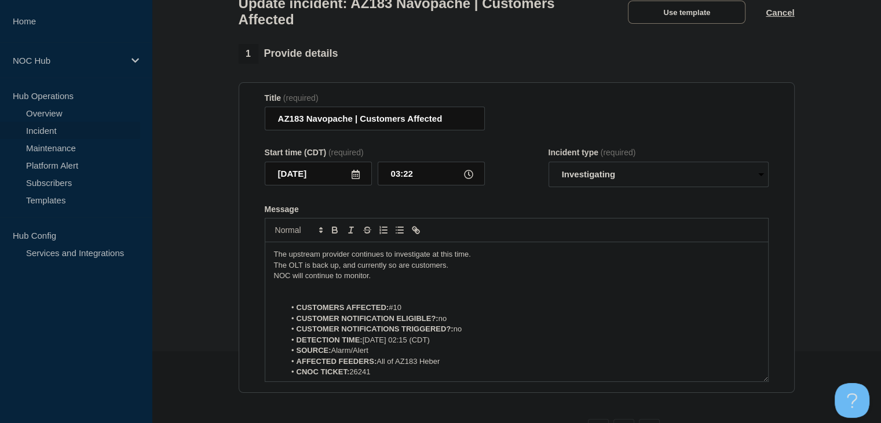
scroll to position [62, 0]
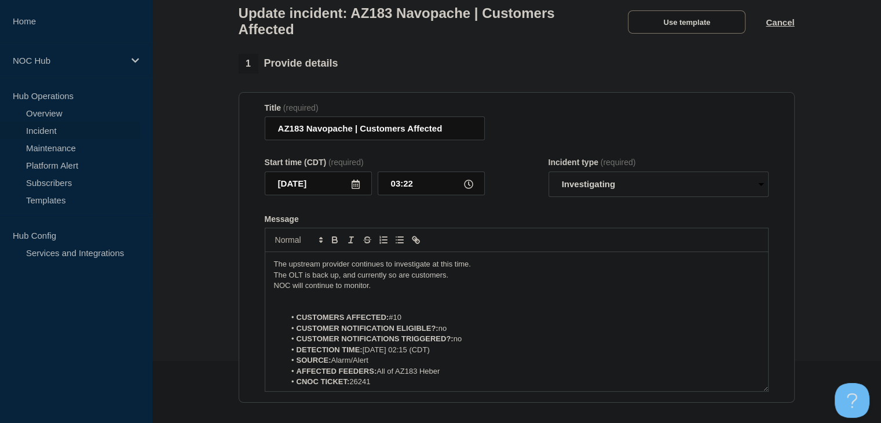
click at [403, 323] on li "CUSTOMERS AFFECTED: #10" at bounding box center [522, 317] width 475 height 10
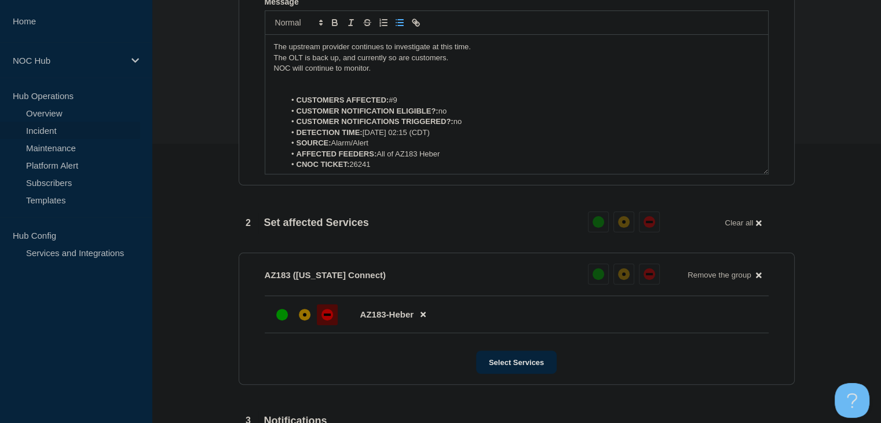
scroll to position [468, 0]
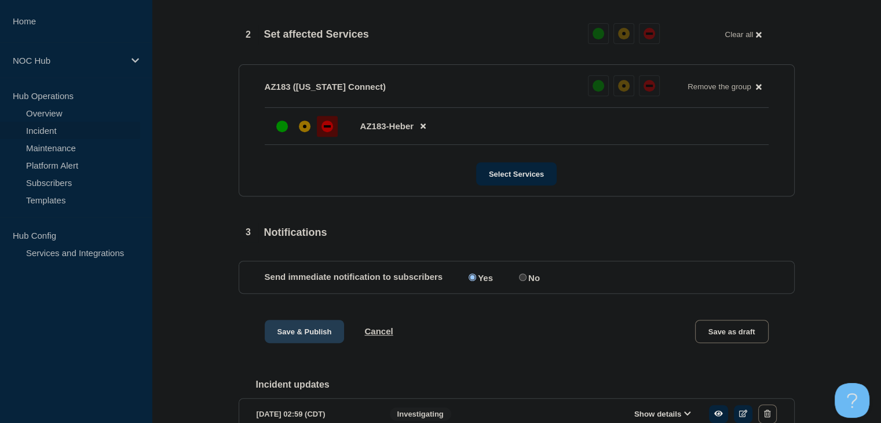
click at [294, 343] on button "Save & Publish" at bounding box center [305, 331] width 80 height 23
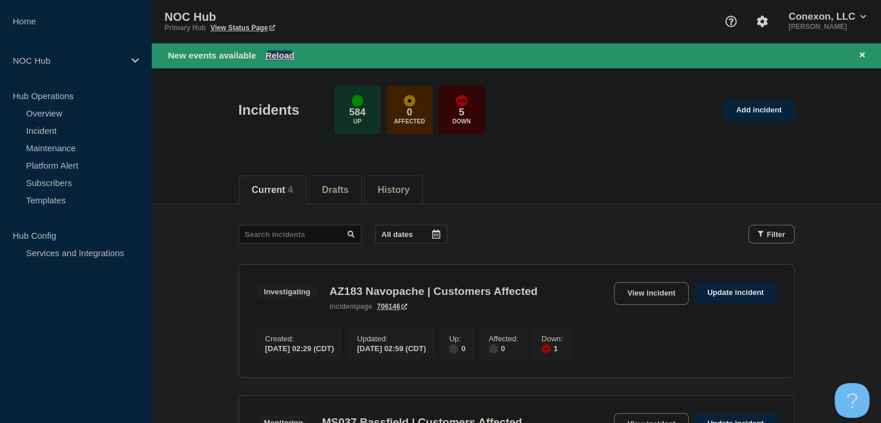
click at [271, 52] on button "Reload" at bounding box center [279, 55] width 29 height 10
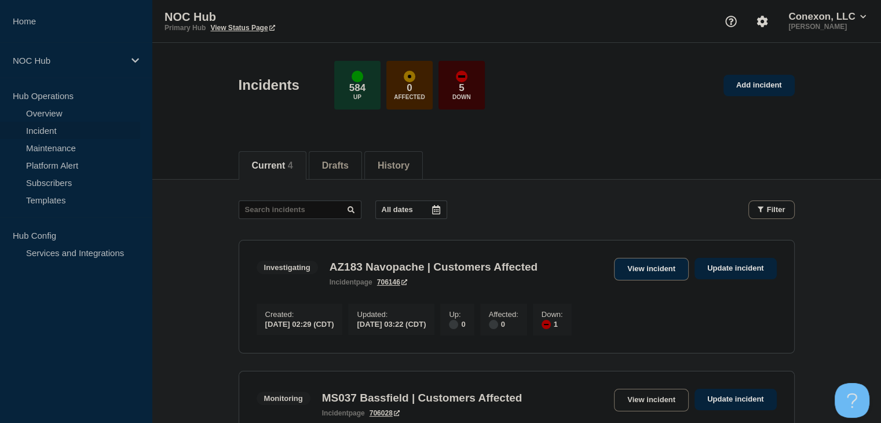
click at [647, 268] on link "View incident" at bounding box center [651, 269] width 75 height 23
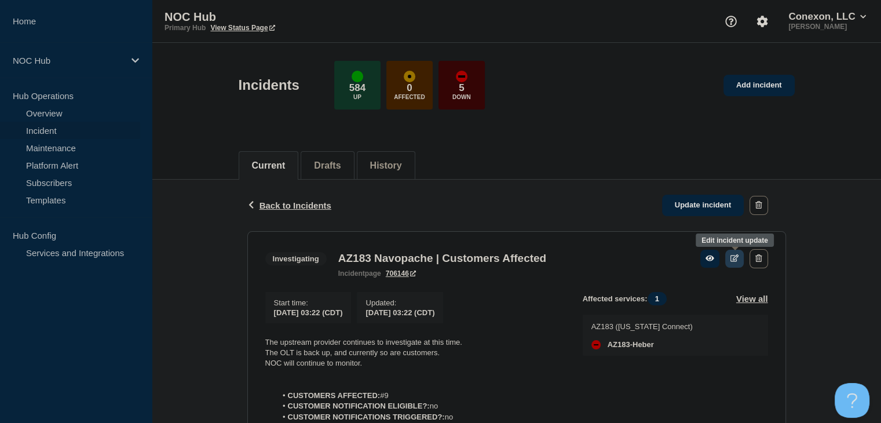
click at [739, 260] on link at bounding box center [735, 259] width 19 height 18
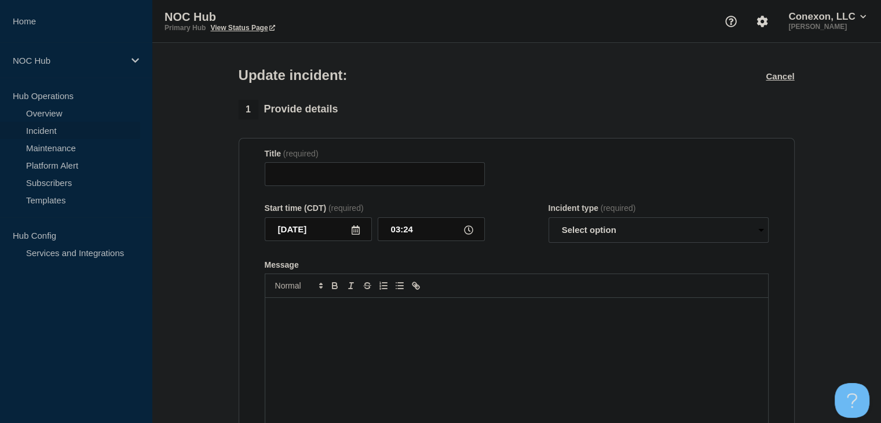
type input "AZ183 Navopache | Customers Affected"
type input "03:22"
select select "investigating"
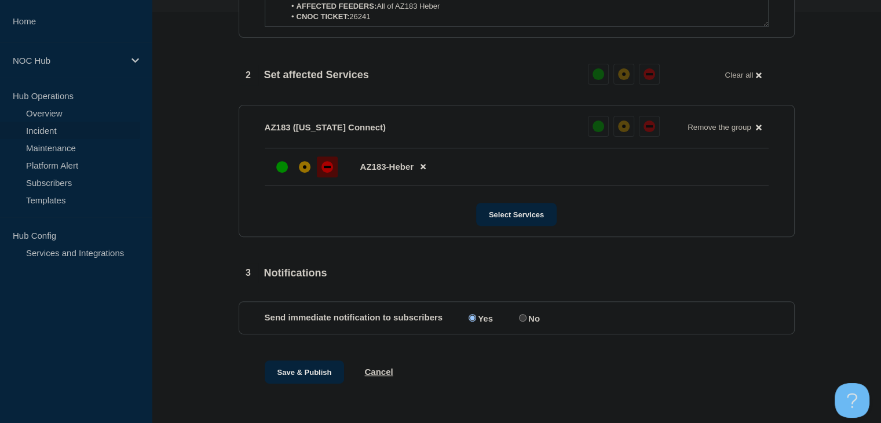
scroll to position [424, 0]
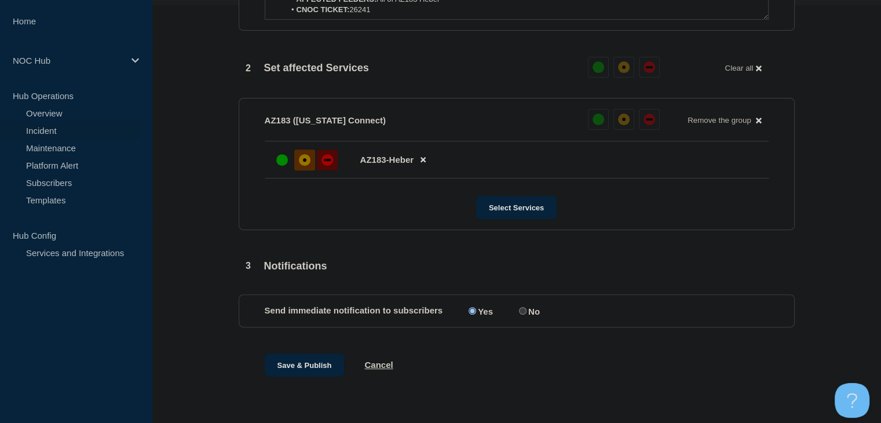
click at [305, 160] on div "affected" at bounding box center [304, 159] width 3 height 3
click at [525, 309] on input "No" at bounding box center [523, 311] width 8 height 8
radio input "true"
radio input "false"
click at [304, 359] on button "Save & Publish" at bounding box center [305, 364] width 80 height 23
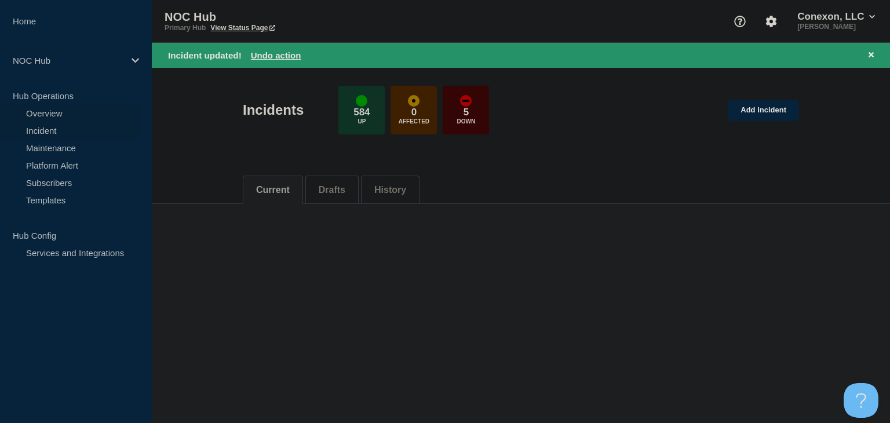
click at [49, 115] on link "Overview" at bounding box center [70, 112] width 140 height 17
